Goal: Navigation & Orientation: Find specific page/section

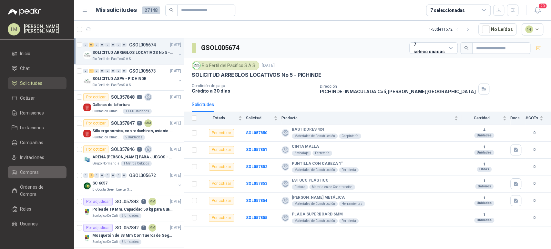
click at [26, 170] on span "Compras" at bounding box center [29, 172] width 19 height 7
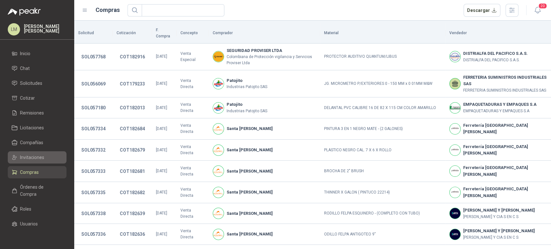
click at [36, 156] on span "Invitaciones" at bounding box center [32, 157] width 24 height 7
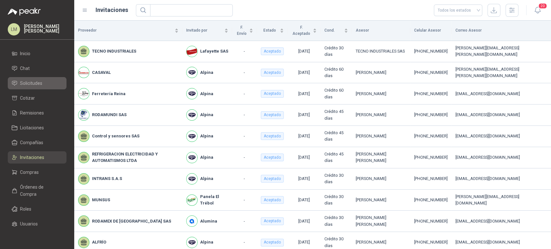
click at [40, 83] on span "Solicitudes" at bounding box center [31, 83] width 22 height 7
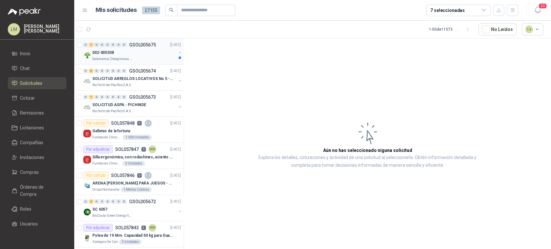
click at [155, 51] on div "002-005308" at bounding box center [134, 53] width 84 height 8
